Goal: Information Seeking & Learning: Learn about a topic

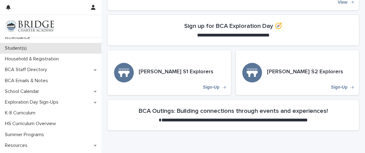
scroll to position [11, 0]
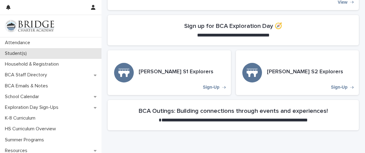
click at [17, 54] on p "Student(s)" at bounding box center [16, 54] width 29 height 6
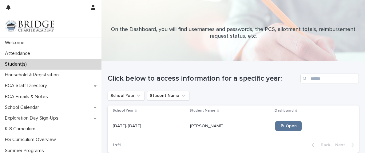
scroll to position [53, 0]
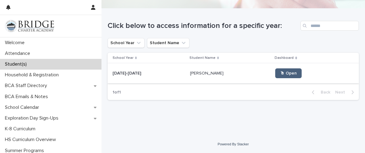
click at [280, 72] on span "🖱 Open" at bounding box center [288, 73] width 17 height 4
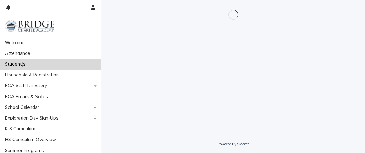
click at [278, 72] on div "Loading... Saving… Loading... Saving…" at bounding box center [232, 60] width 257 height 120
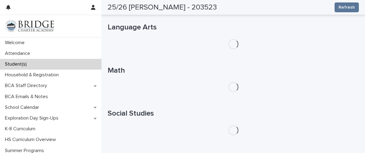
scroll to position [111, 0]
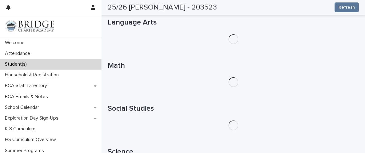
click at [166, 70] on div "Math" at bounding box center [233, 74] width 251 height 26
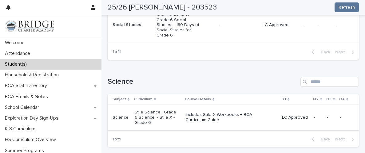
scroll to position [361, 0]
click at [201, 112] on p "Includes Stile X Workbooks + BCA Curriculum Guide" at bounding box center [229, 117] width 88 height 10
